Goal: Check status: Check status

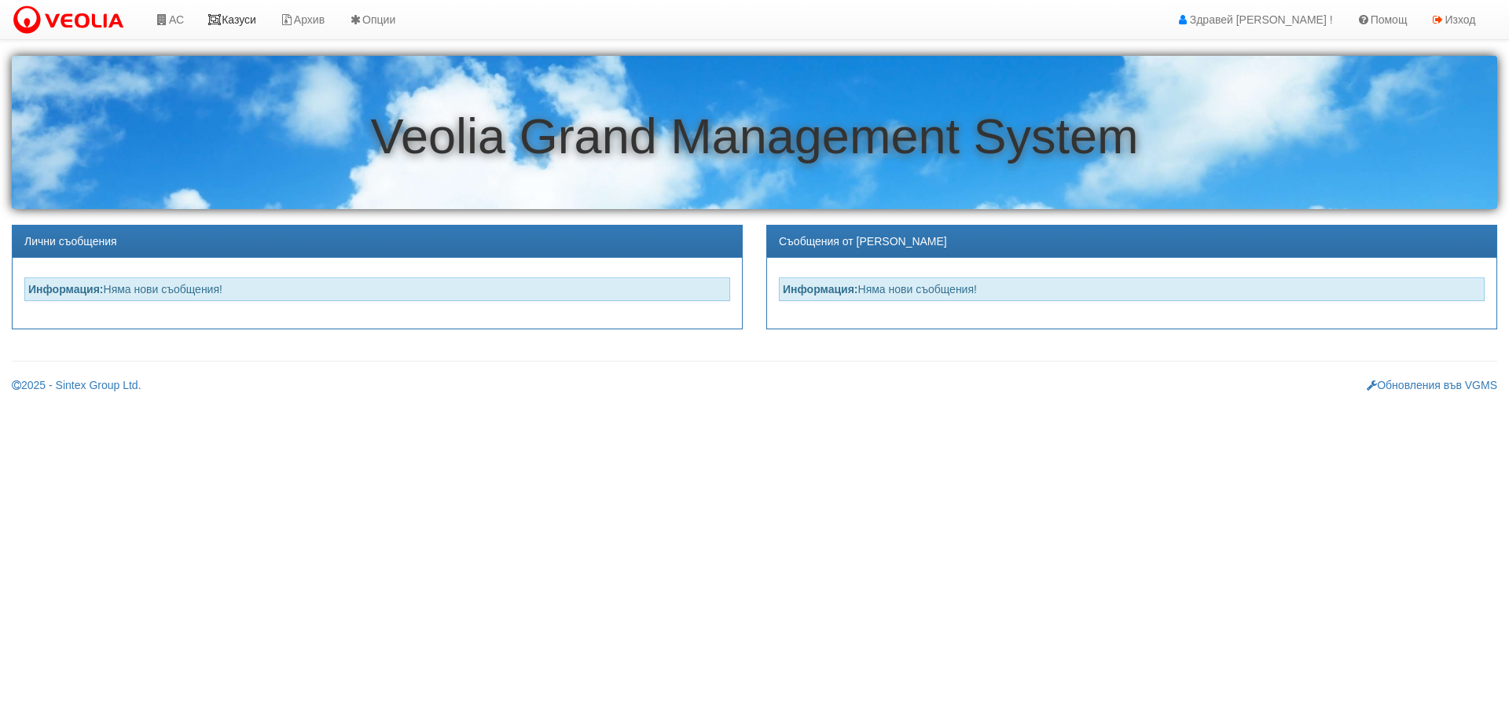
click at [248, 16] on link "Казуси" at bounding box center [232, 19] width 72 height 39
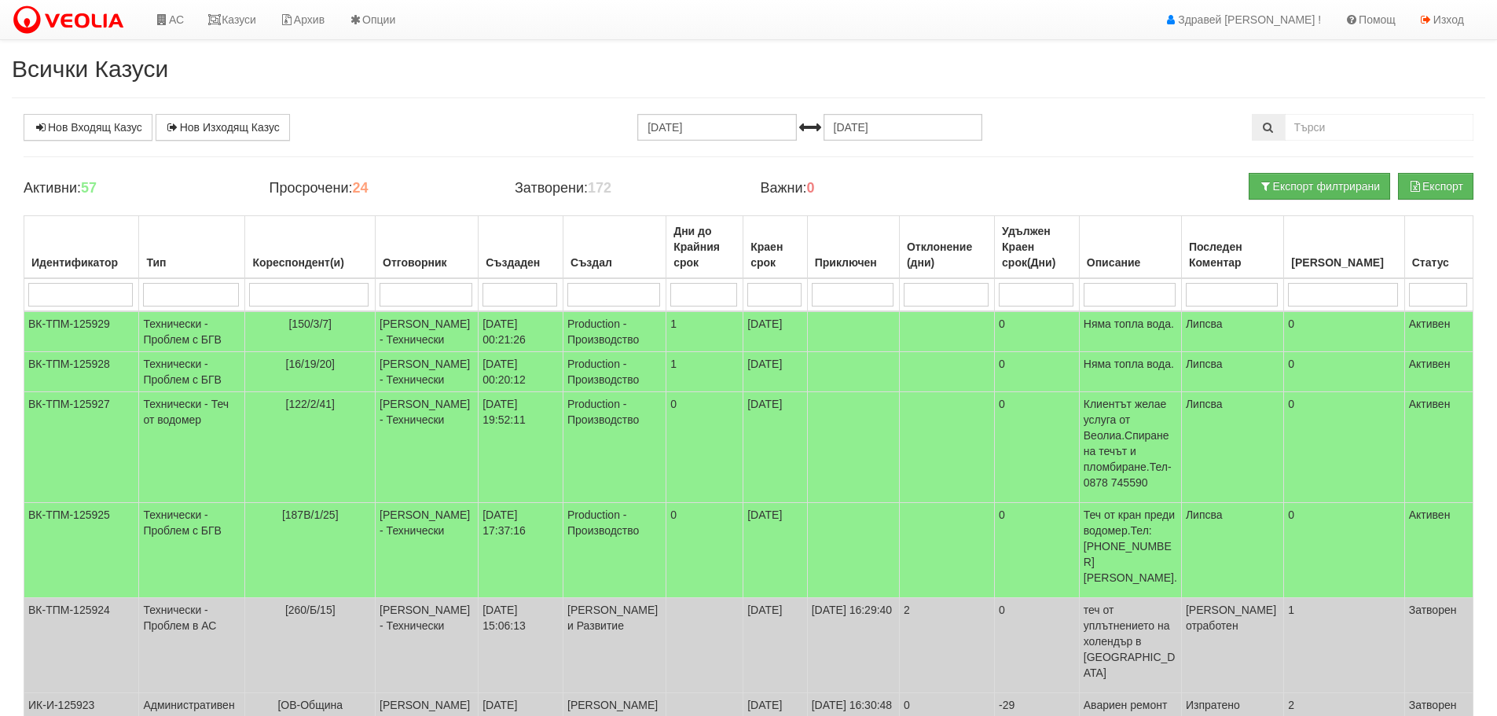
click at [313, 290] on input "search" at bounding box center [308, 295] width 119 height 24
type input "10"
type input "105"
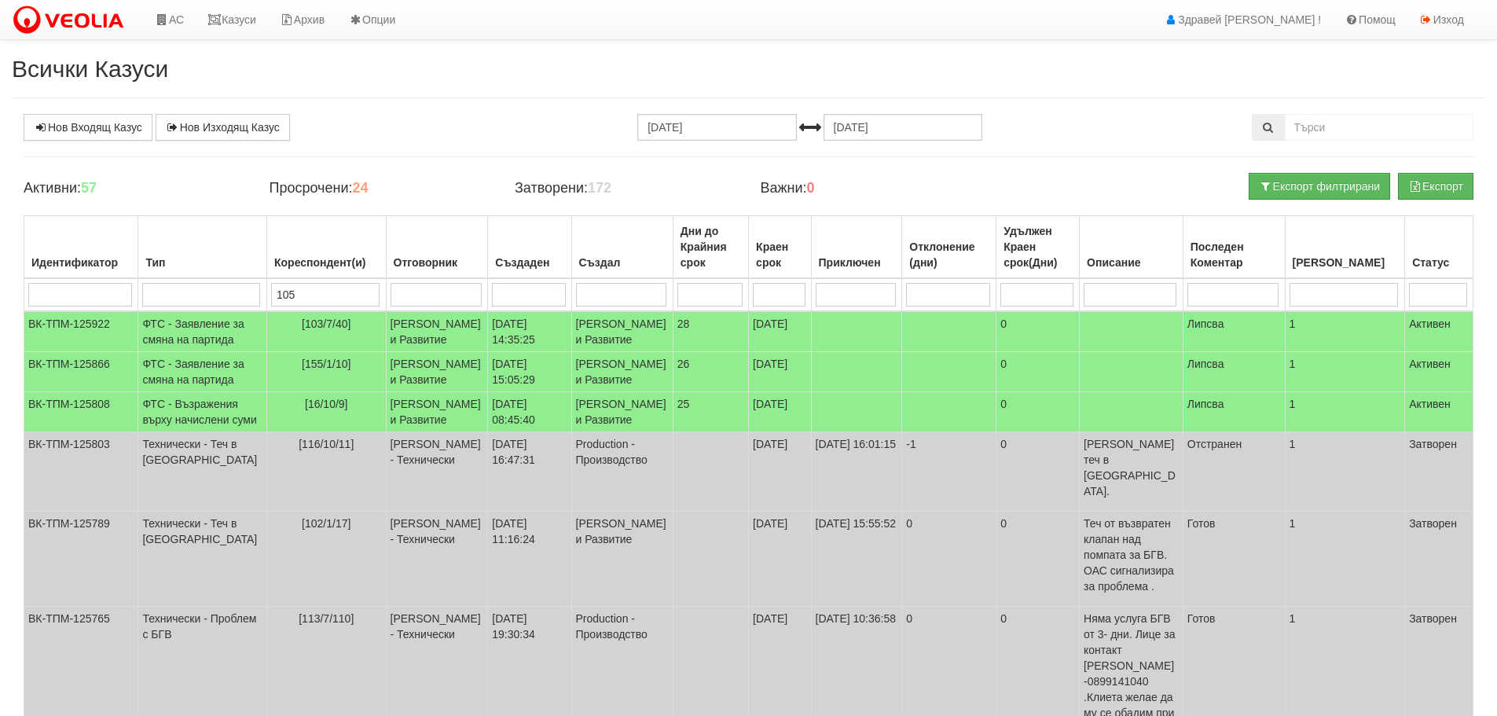
type input "105"
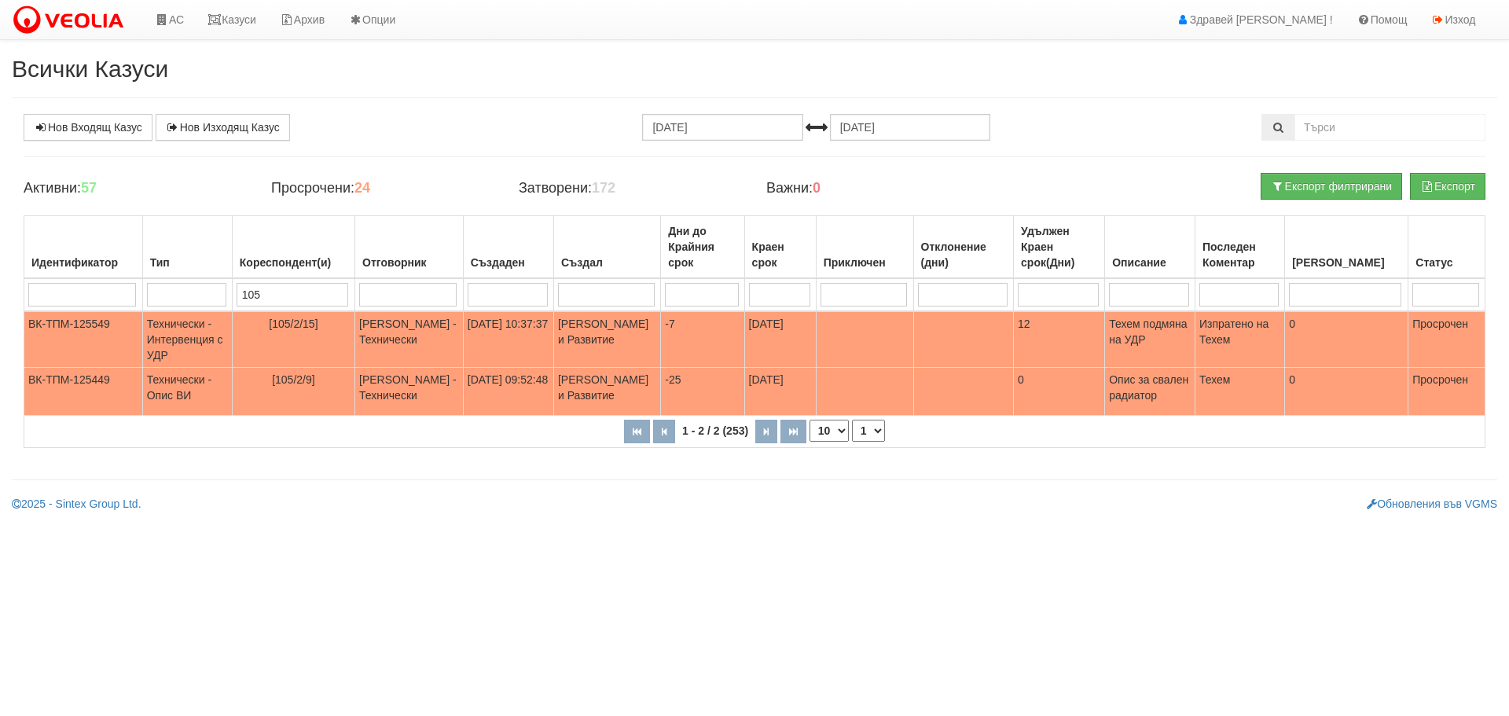
type input "105"
click at [408, 70] on h2 "Всички Казуси" at bounding box center [754, 69] width 1485 height 26
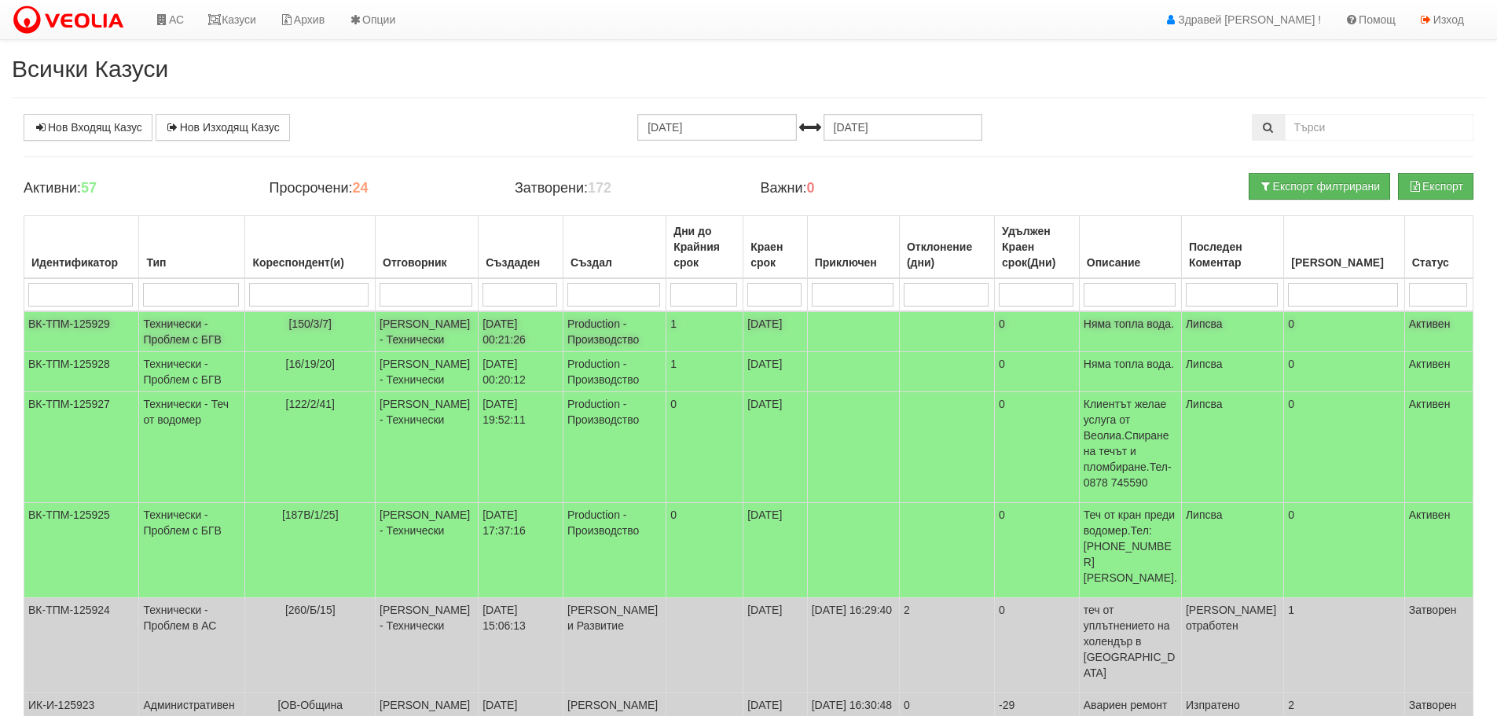
click at [537, 325] on td "[DATE] 00:21:26" at bounding box center [521, 331] width 85 height 41
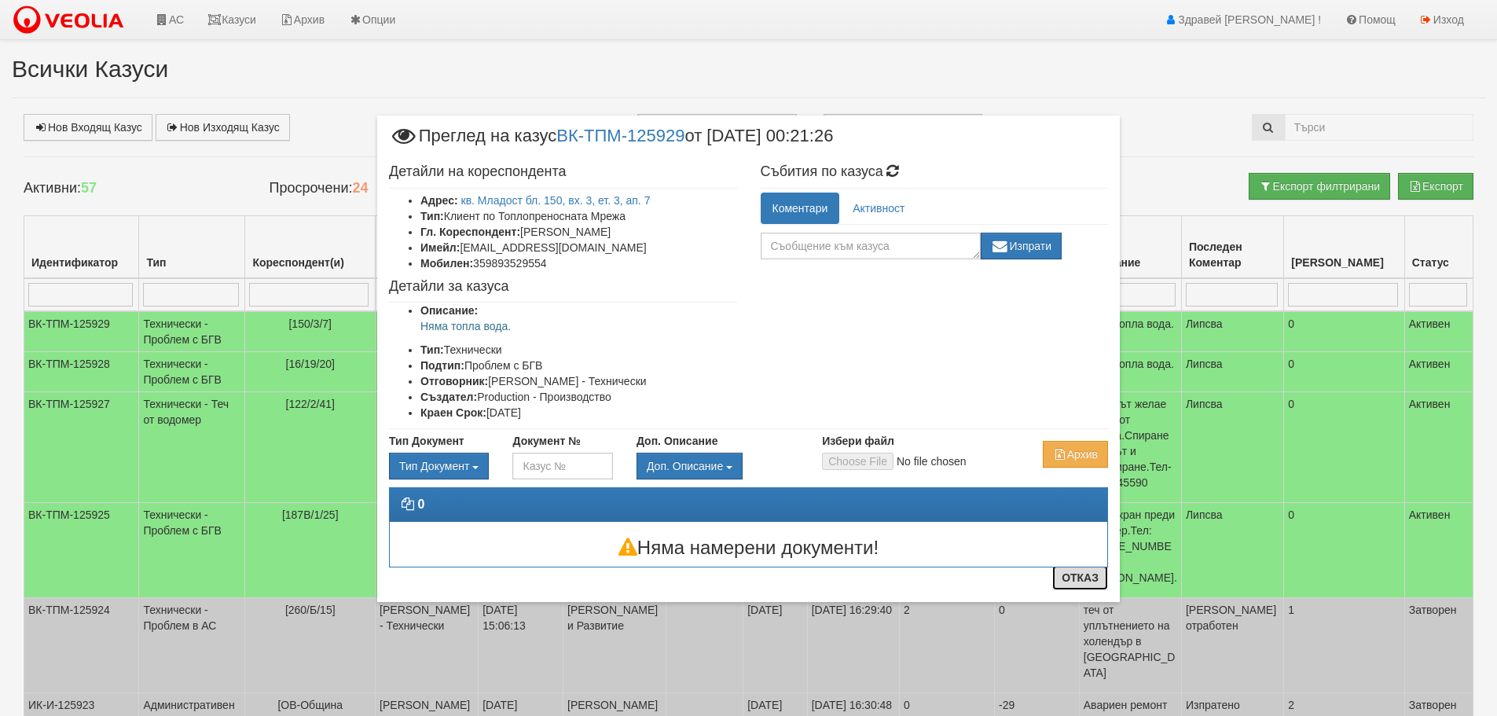
click at [1067, 582] on button "Отказ" at bounding box center [1080, 577] width 56 height 25
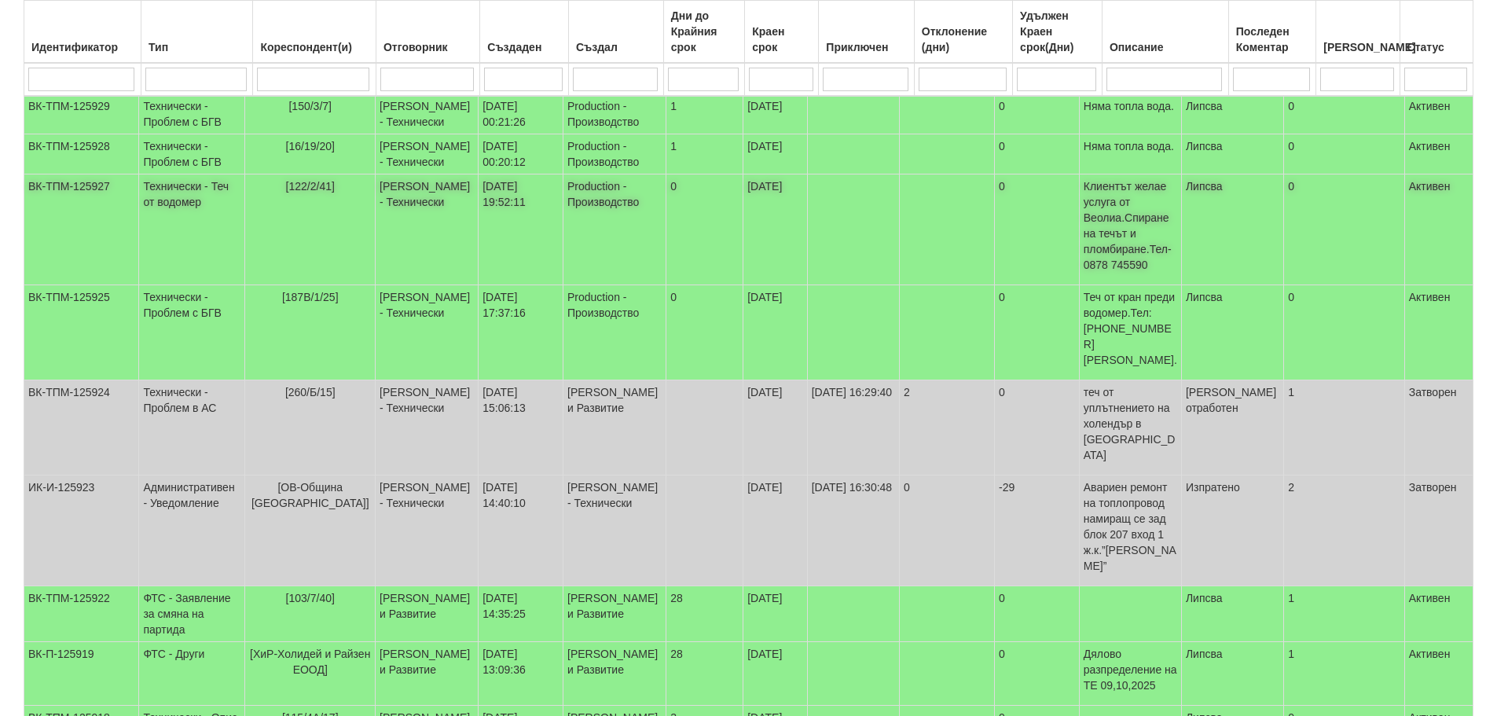
scroll to position [236, 0]
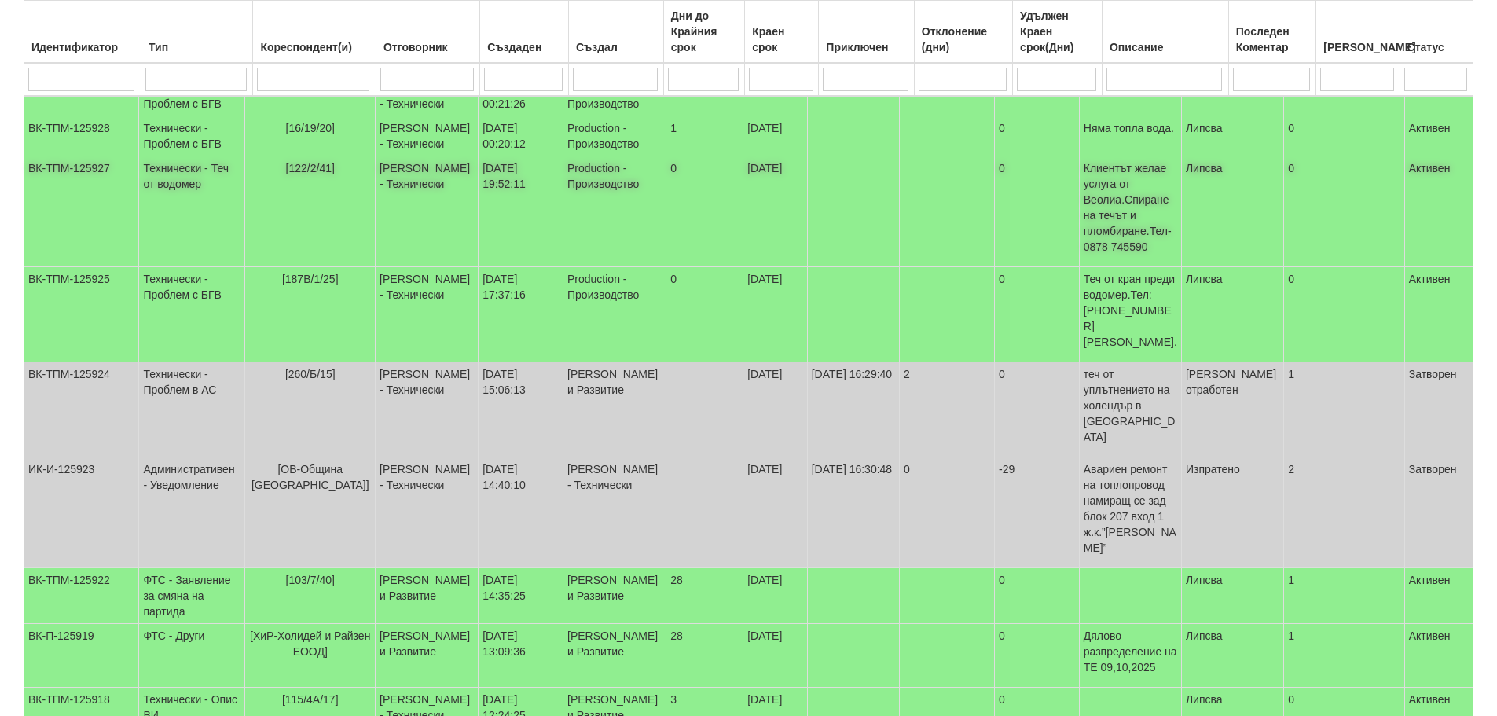
click at [564, 202] on td "[DATE] 19:52:11" at bounding box center [521, 211] width 85 height 111
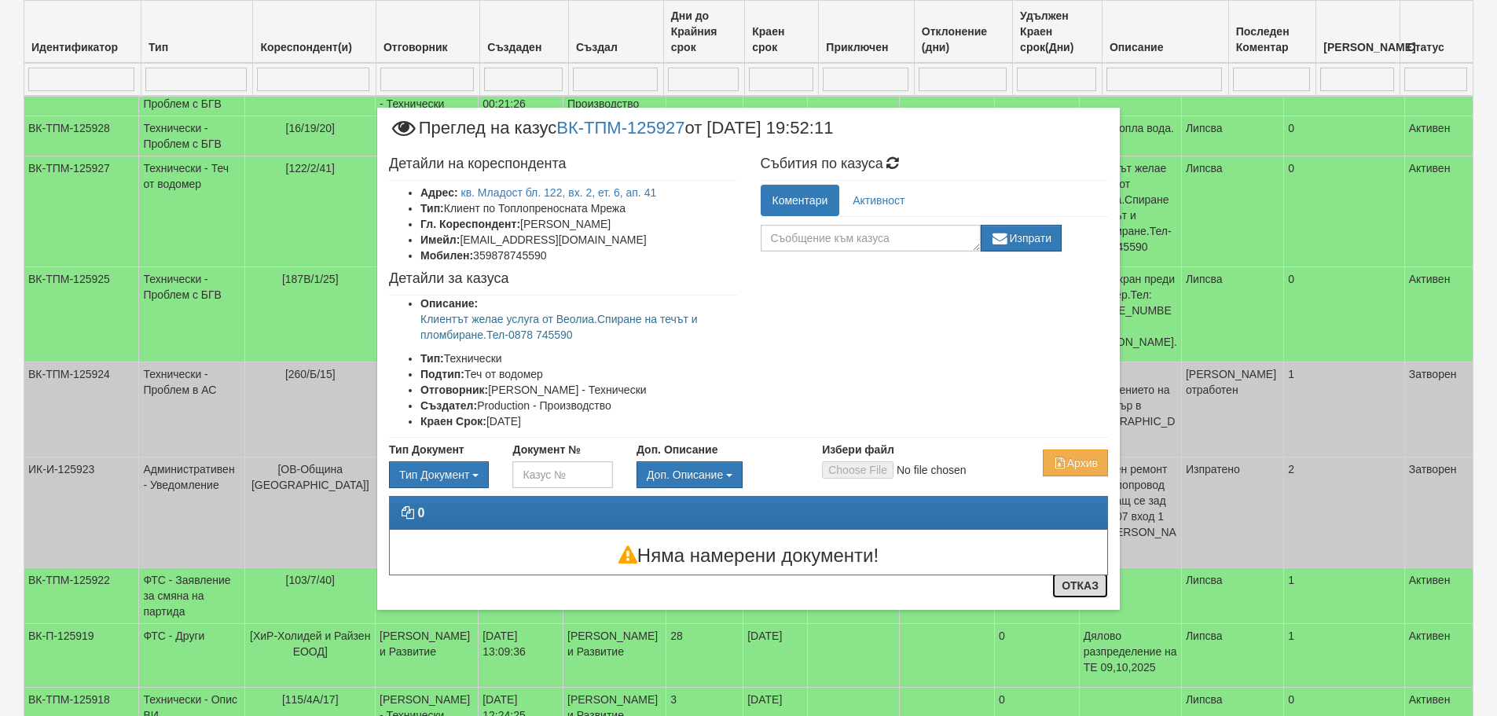
click at [1070, 586] on button "Отказ" at bounding box center [1080, 585] width 56 height 25
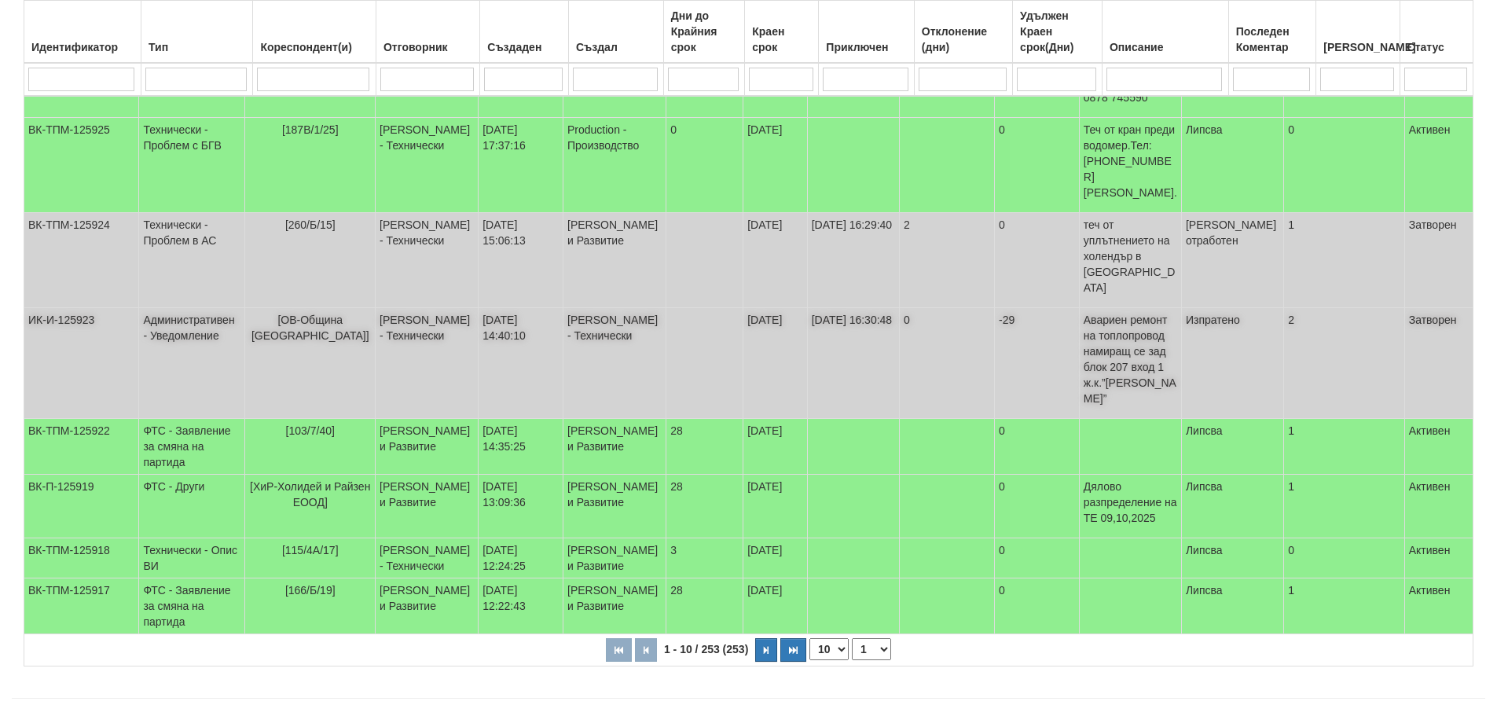
scroll to position [411, 0]
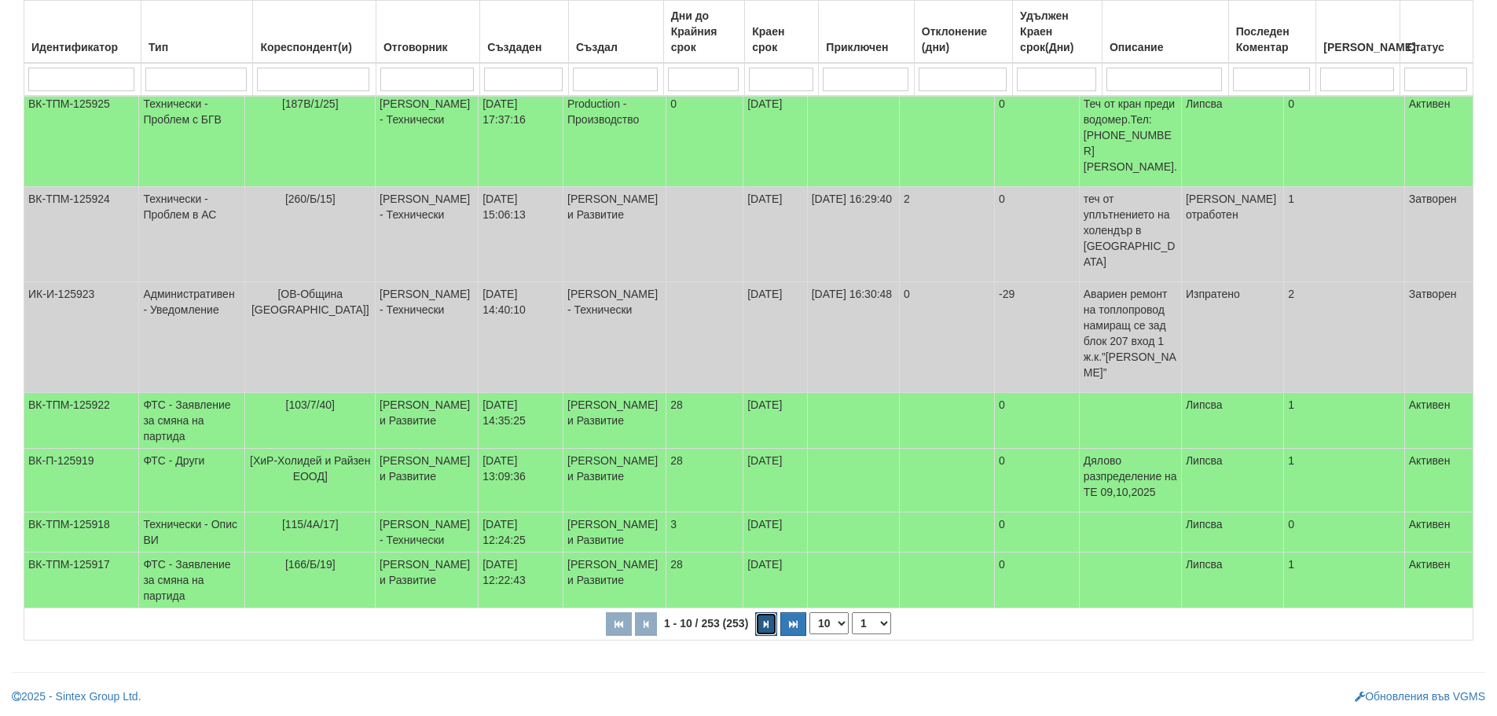
click at [762, 628] on button "button" at bounding box center [766, 624] width 22 height 24
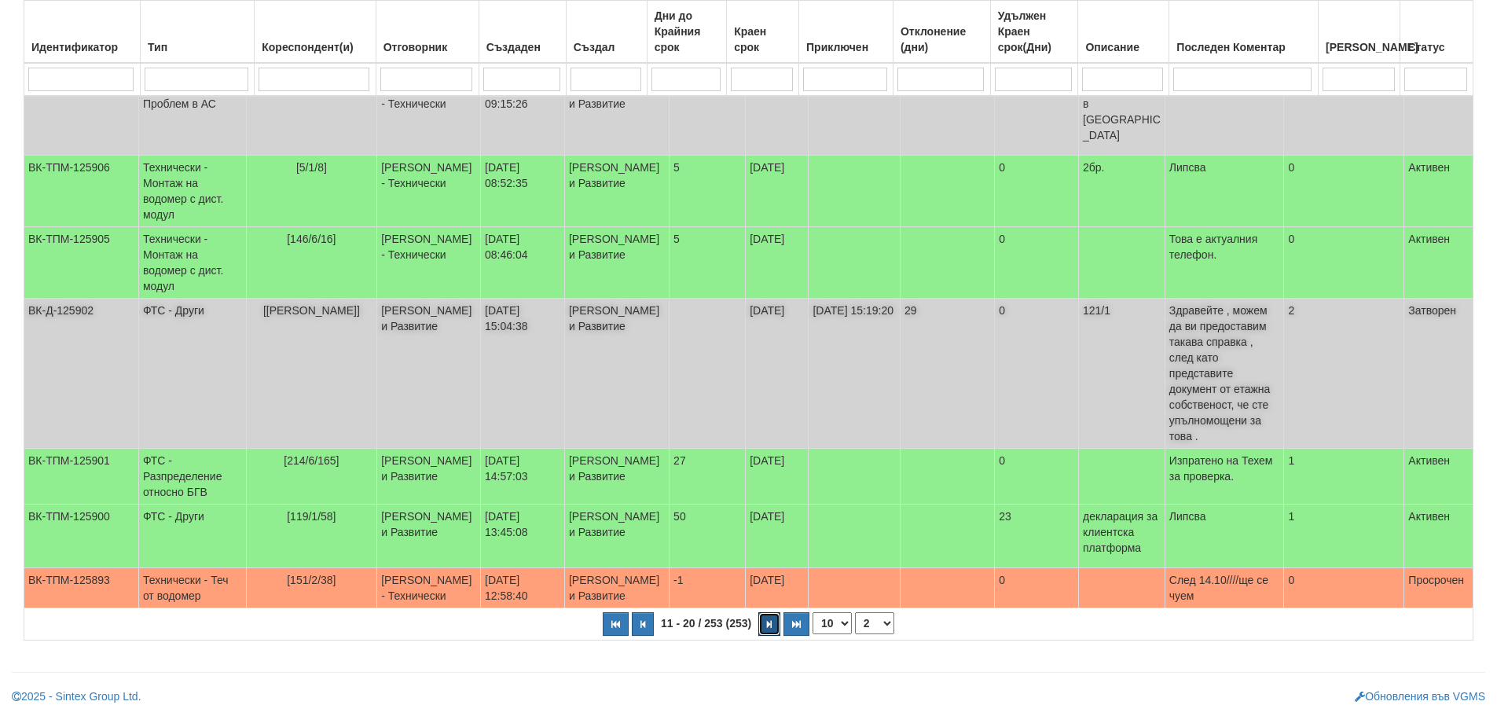
scroll to position [435, 0]
click at [771, 625] on icon "button" at bounding box center [769, 624] width 5 height 9
select select "3"
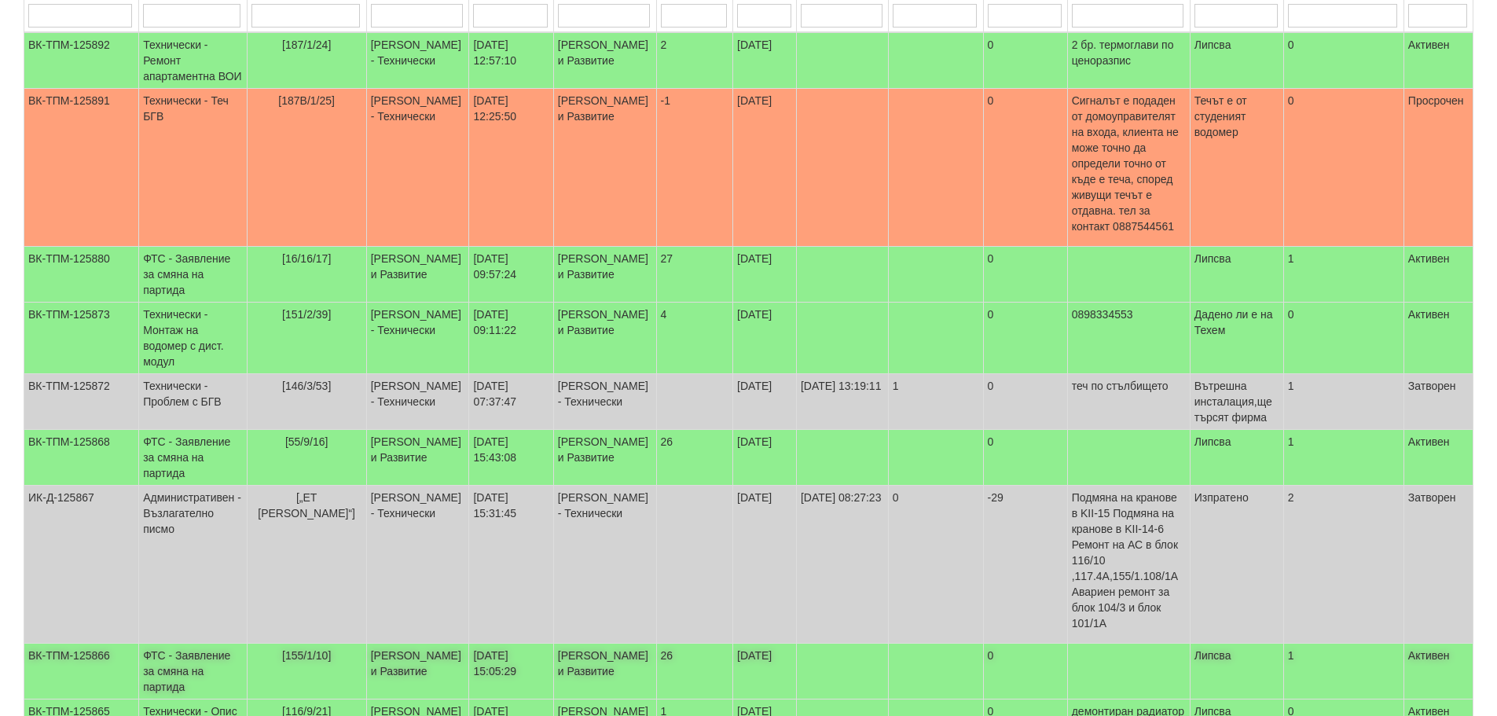
scroll to position [120, 0]
